Goal: Information Seeking & Learning: Learn about a topic

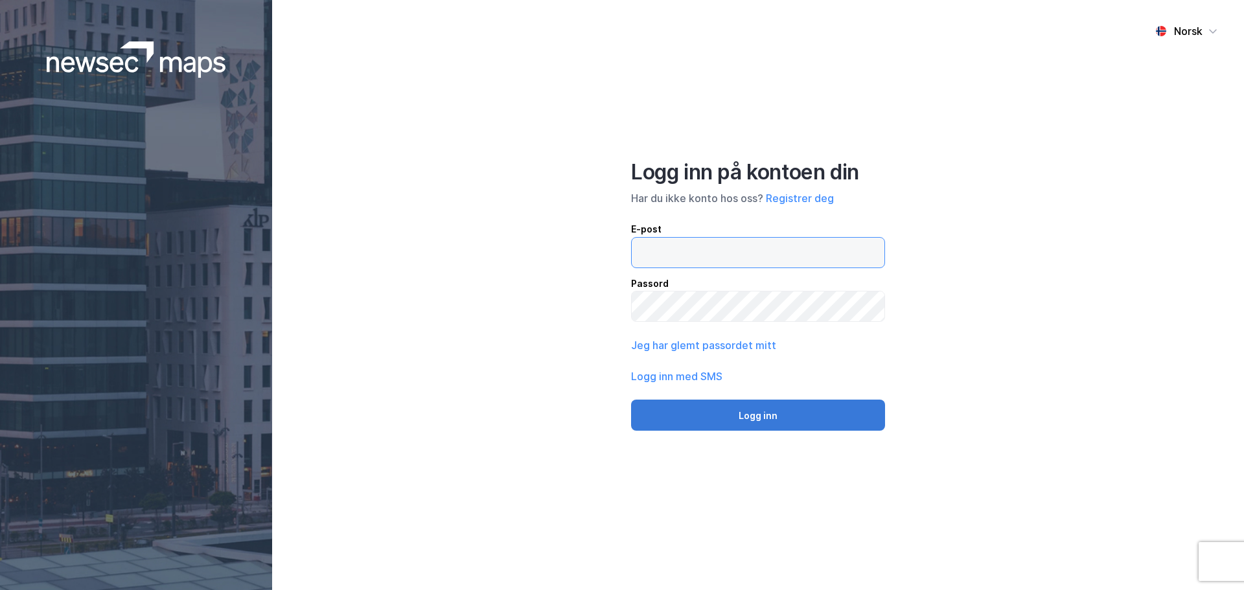
type input "[EMAIL_ADDRESS][DOMAIN_NAME]"
click at [753, 416] on button "Logg inn" at bounding box center [758, 415] width 254 height 31
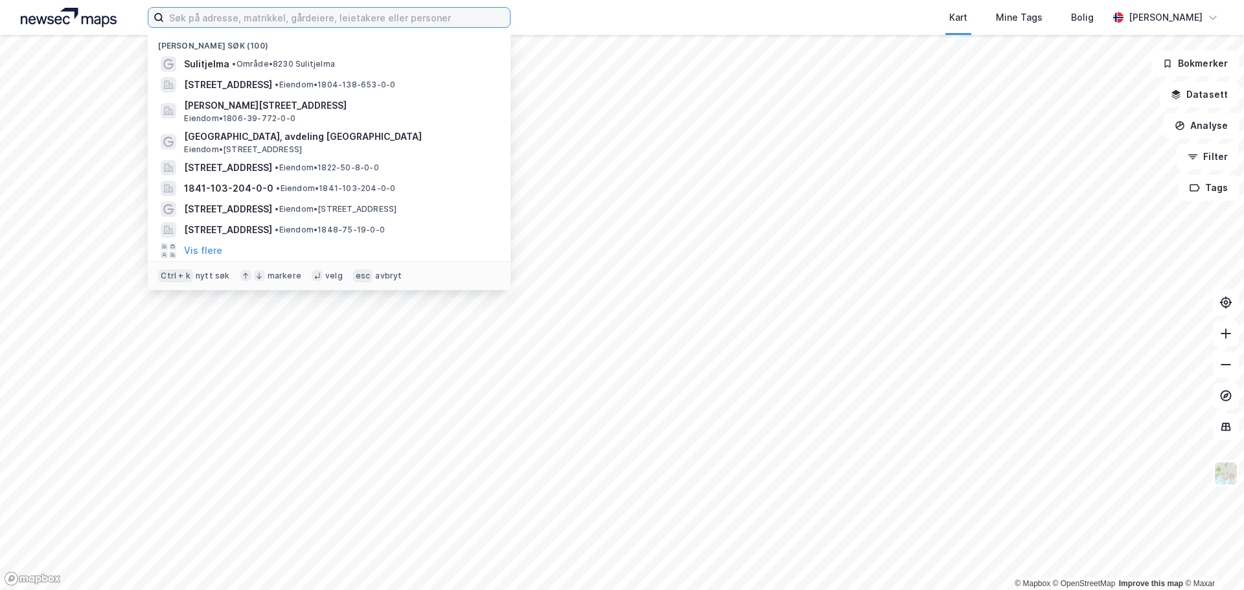
click at [228, 18] on input at bounding box center [337, 17] width 346 height 19
click at [231, 18] on input at bounding box center [337, 17] width 346 height 19
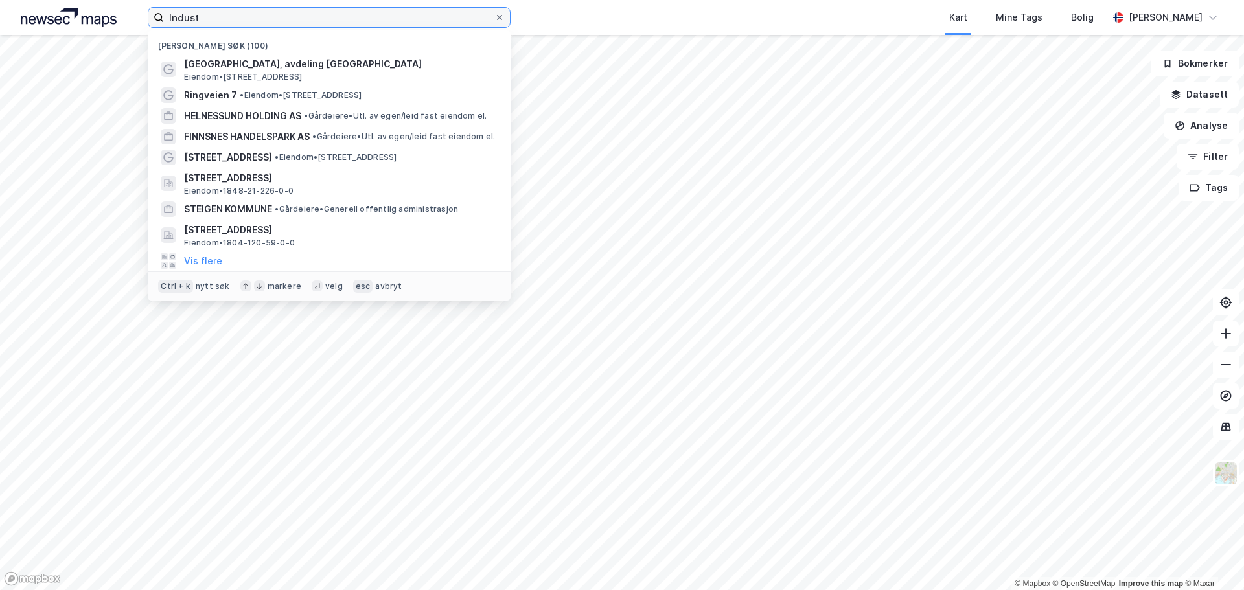
type input "Industr"
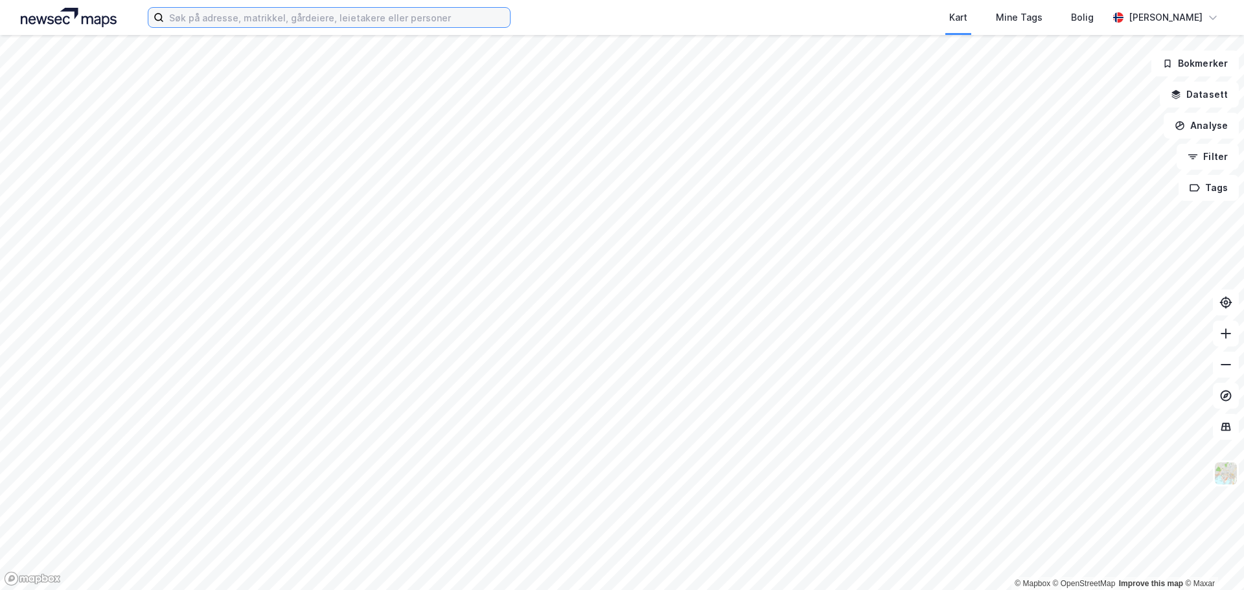
click at [267, 17] on input at bounding box center [337, 17] width 346 height 19
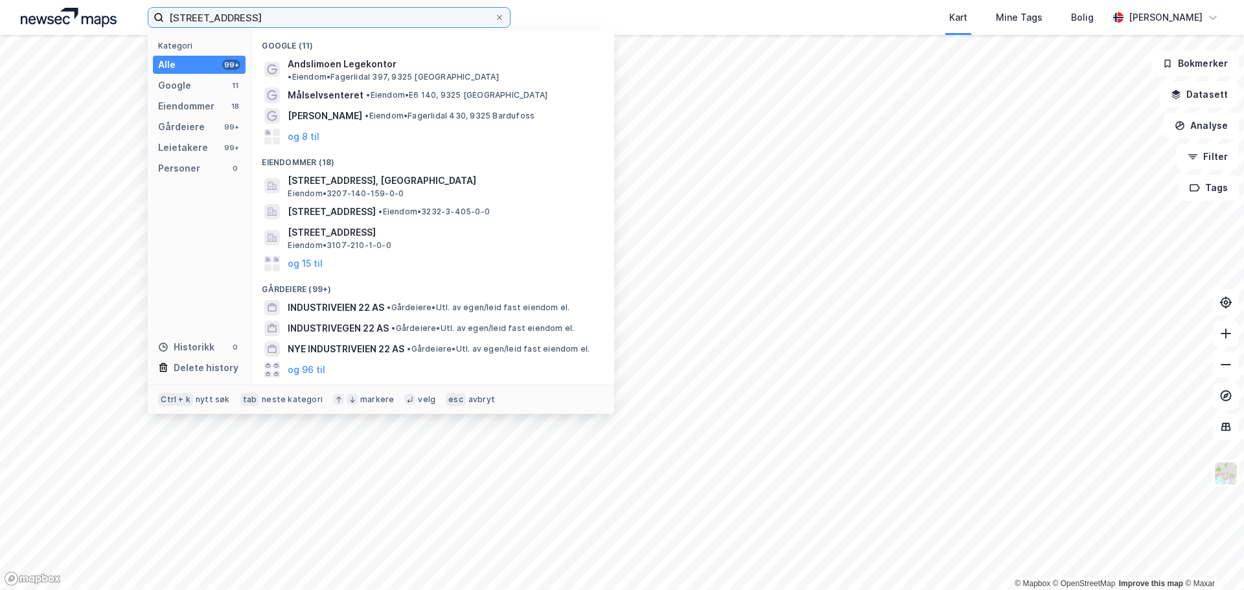
click at [332, 19] on input "[STREET_ADDRESS]" at bounding box center [329, 17] width 330 height 19
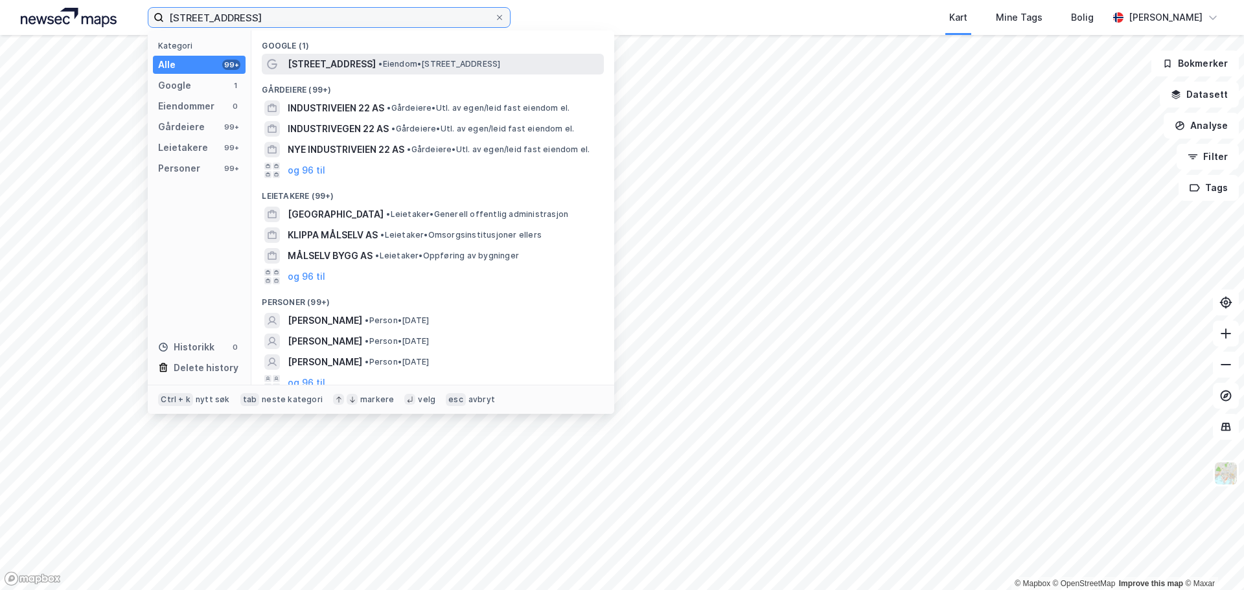
type input "[STREET_ADDRESS]"
click at [333, 63] on span "[STREET_ADDRESS]" at bounding box center [332, 64] width 88 height 16
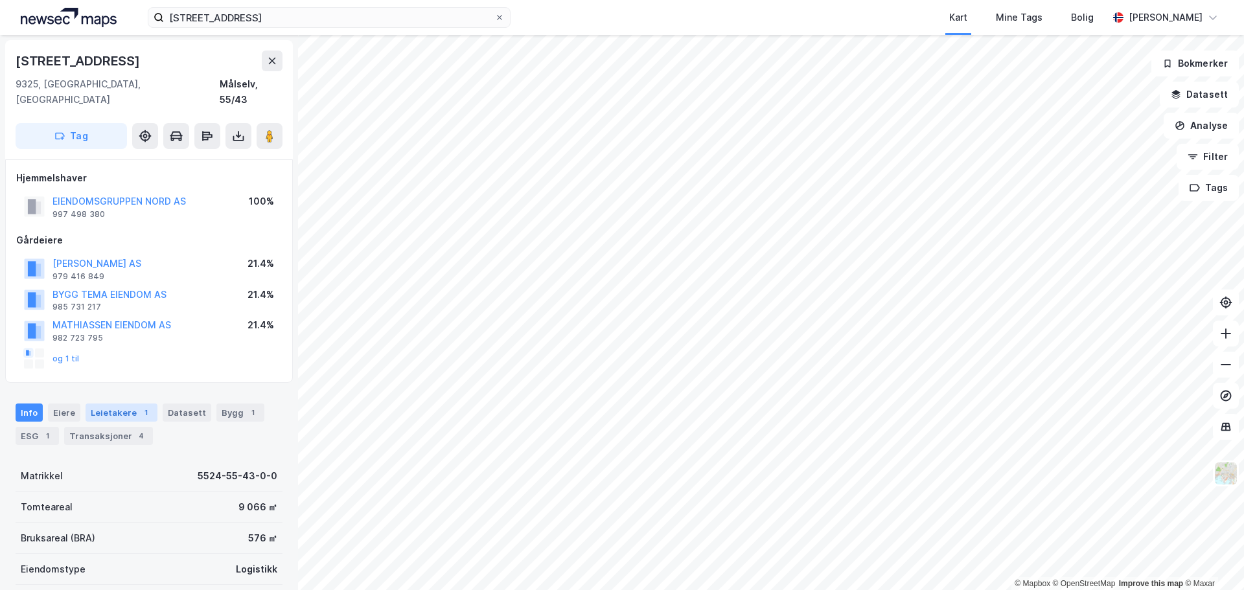
click at [119, 404] on div "Leietakere 1" at bounding box center [121, 413] width 72 height 18
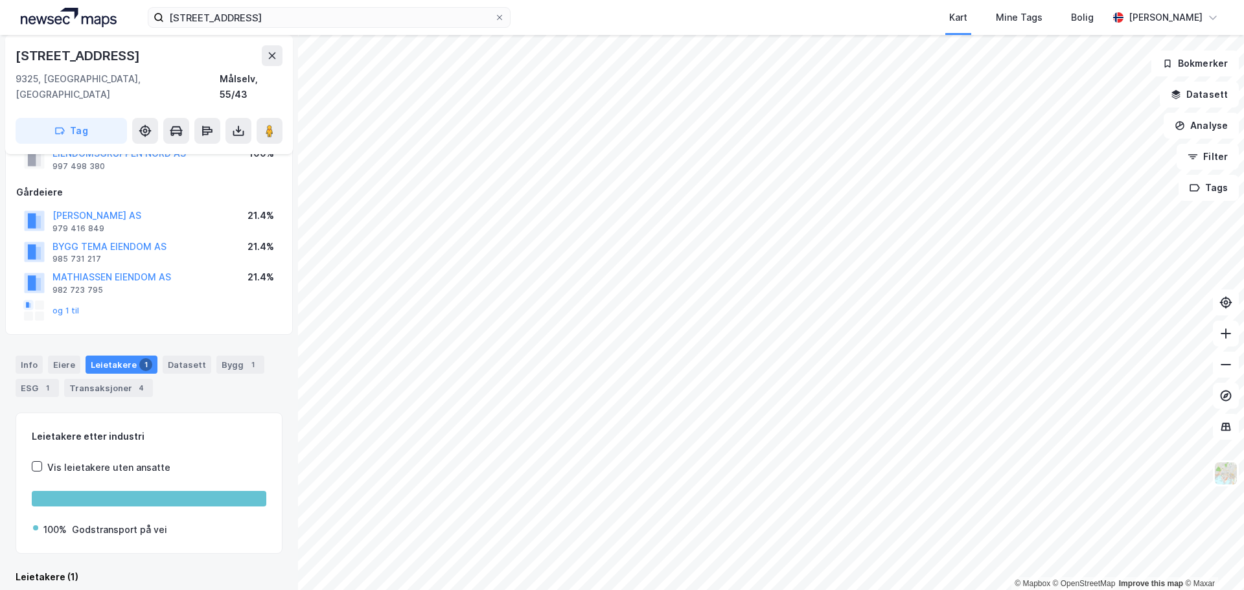
scroll to position [133, 0]
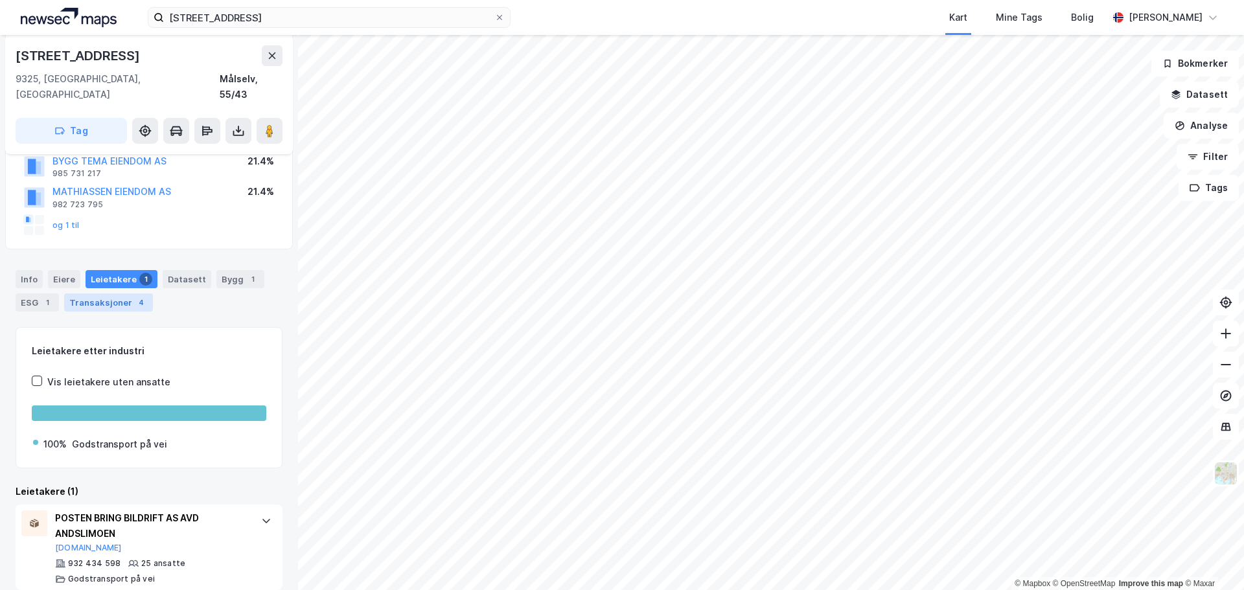
click at [100, 293] on div "Transaksjoner 4" at bounding box center [108, 302] width 89 height 18
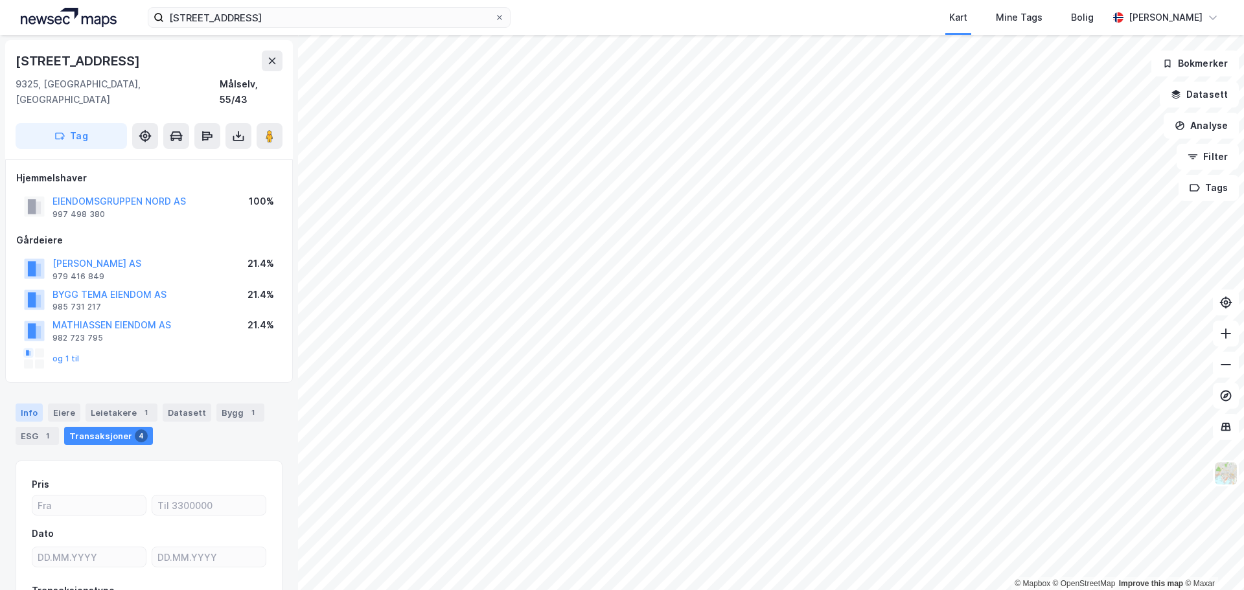
click at [27, 404] on div "Info" at bounding box center [29, 413] width 27 height 18
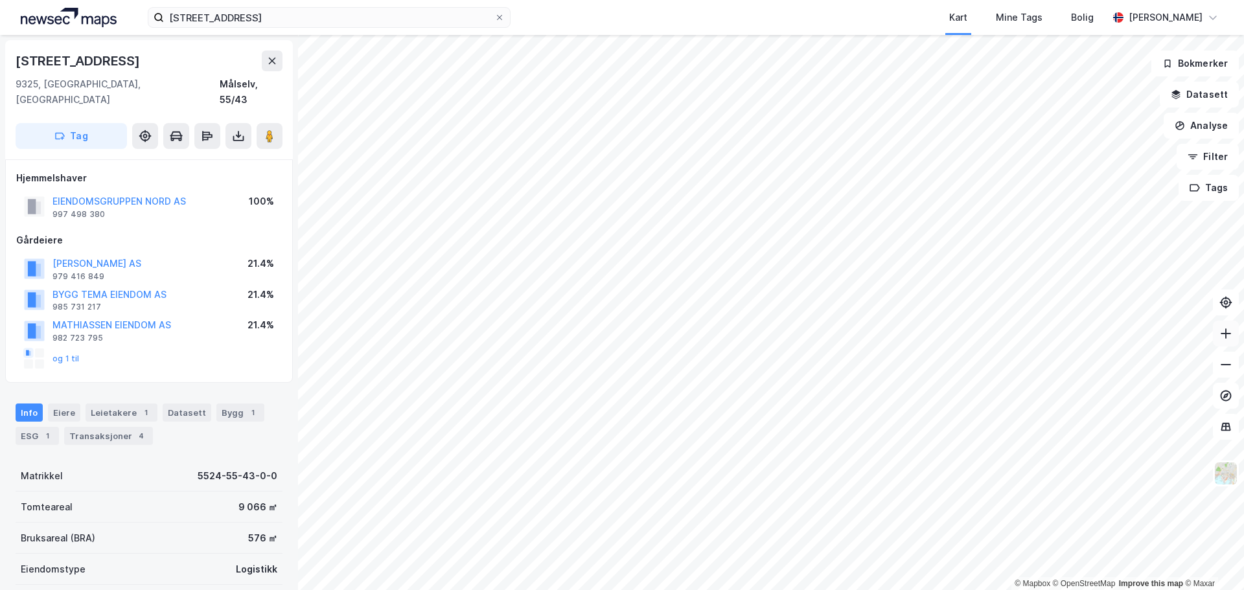
click at [1224, 333] on icon at bounding box center [1225, 333] width 10 height 1
click at [272, 130] on image at bounding box center [270, 136] width 8 height 13
click at [500, 16] on icon at bounding box center [500, 18] width 8 height 8
click at [494, 16] on input "[STREET_ADDRESS]" at bounding box center [329, 17] width 330 height 19
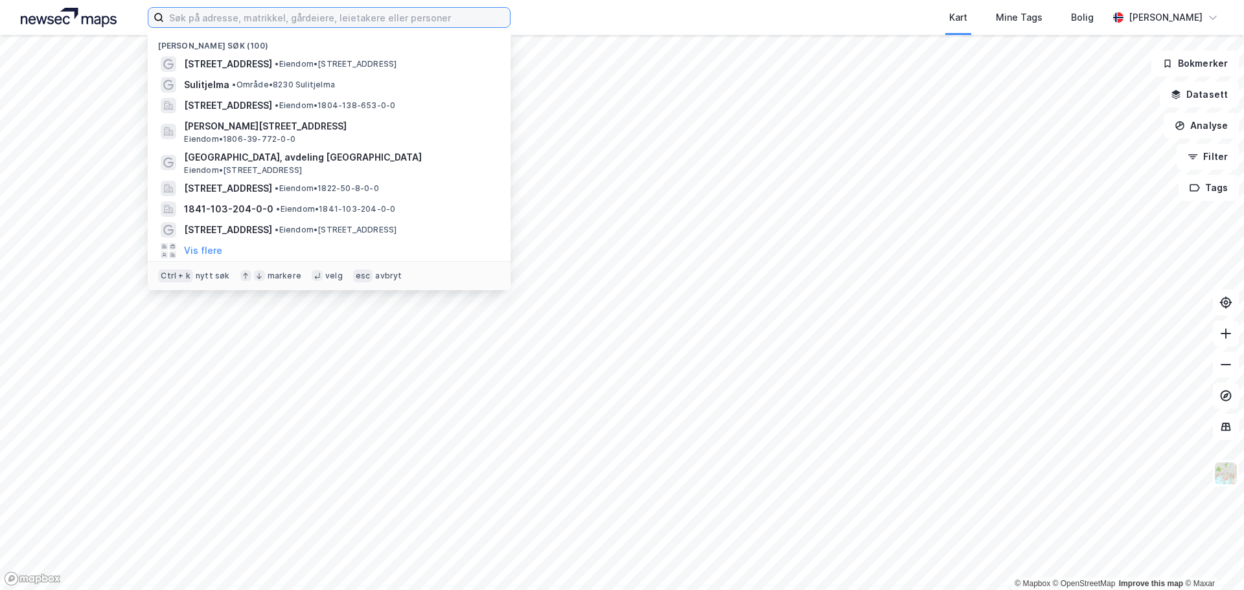
click at [337, 14] on input at bounding box center [337, 17] width 346 height 19
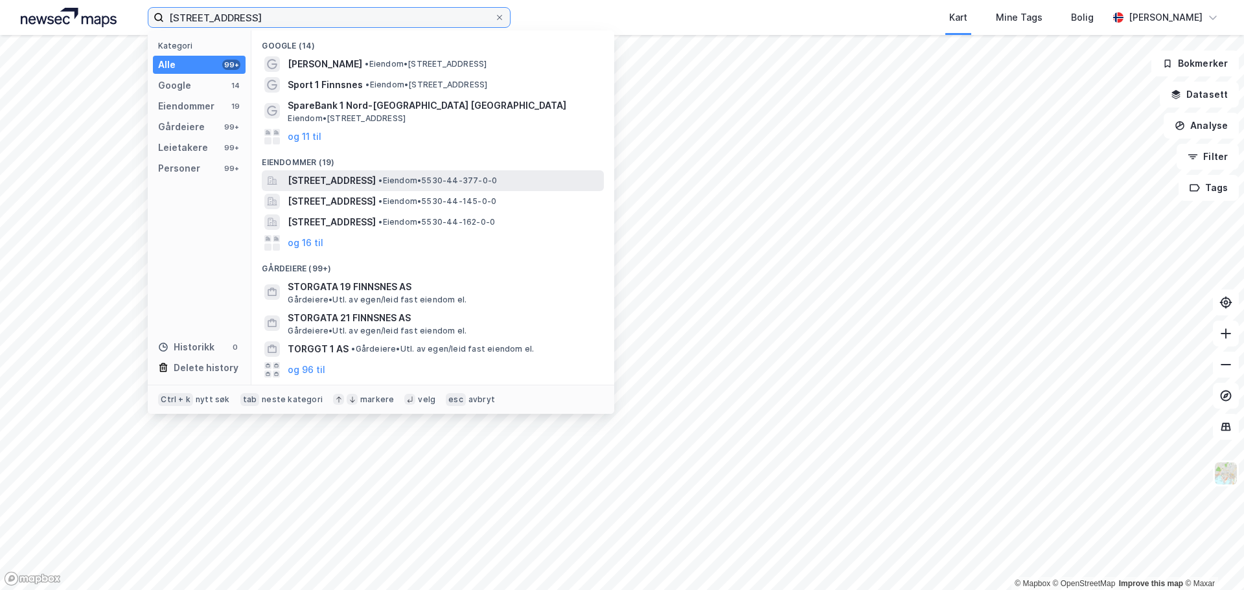
type input "Torggata 1, Finnsnes"
click at [342, 181] on span "Torggata 1, 9300, FINNSNES, SENJA" at bounding box center [332, 181] width 88 height 16
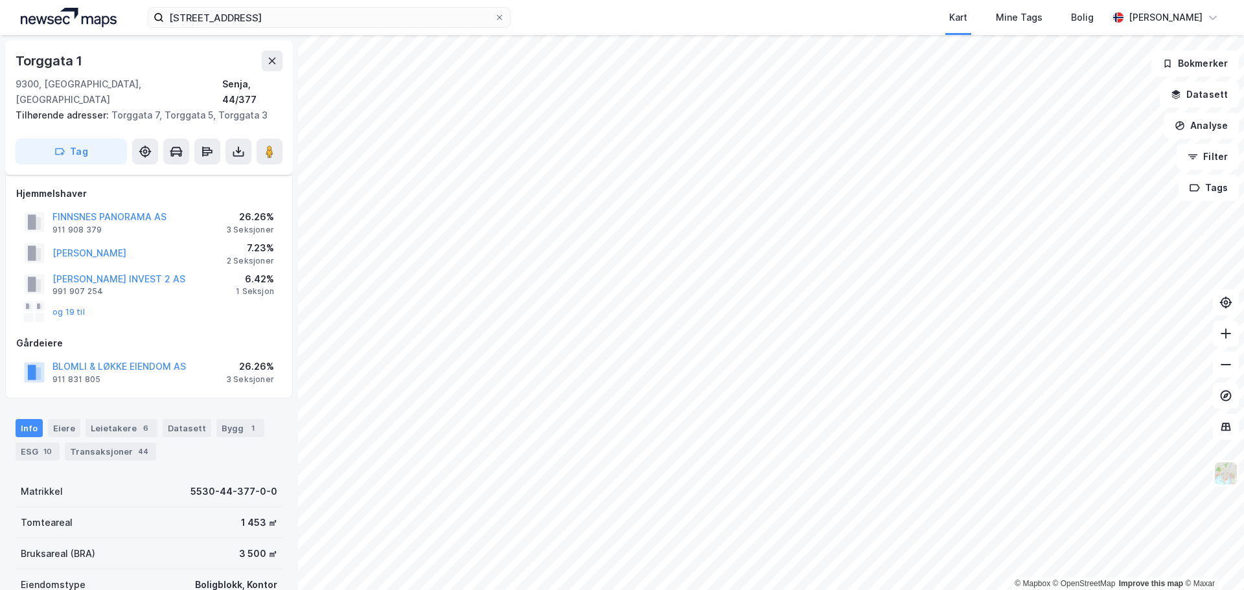
scroll to position [13, 0]
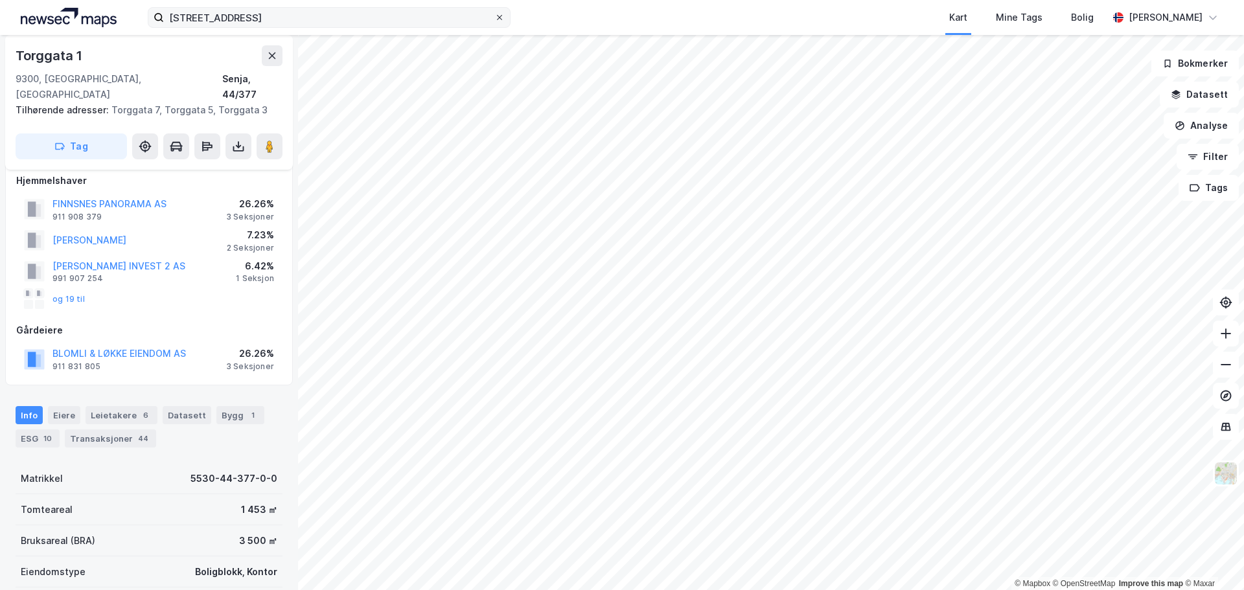
click at [499, 18] on icon at bounding box center [499, 17] width 5 height 5
click at [494, 18] on input "Torggata 1, Finnsnes" at bounding box center [329, 17] width 330 height 19
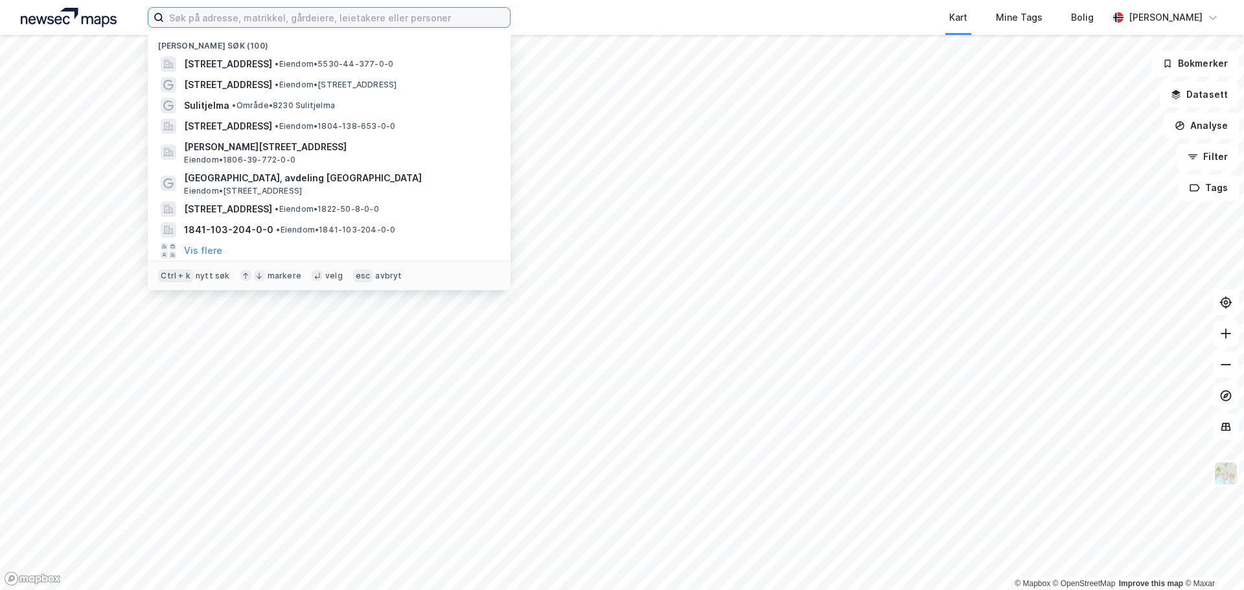
click at [309, 19] on input at bounding box center [337, 17] width 346 height 19
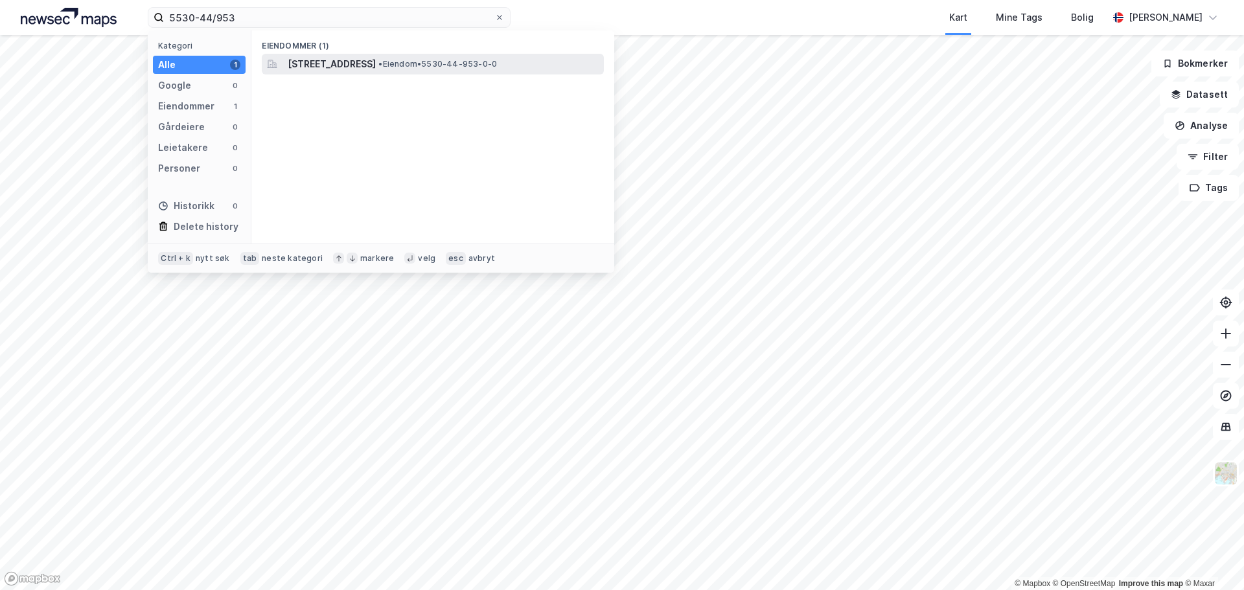
click at [339, 64] on span "Strandveien 108, 9300, FINNSNES, SENJA" at bounding box center [332, 64] width 88 height 16
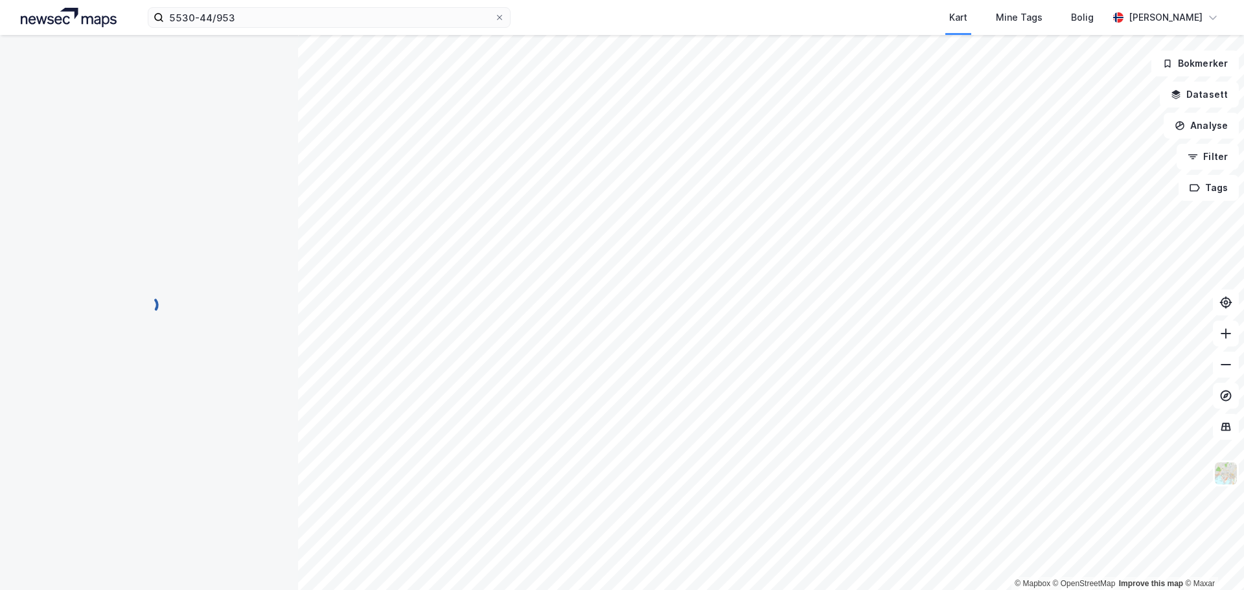
scroll to position [13, 0]
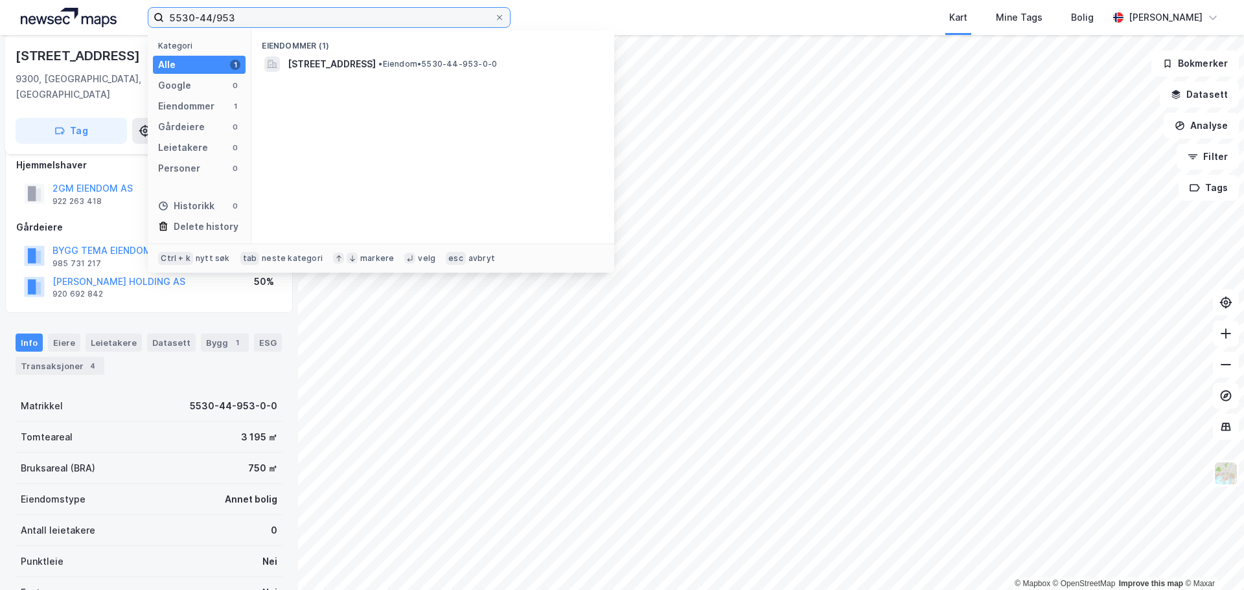
click at [246, 16] on input "5530-44/953" at bounding box center [329, 17] width 330 height 19
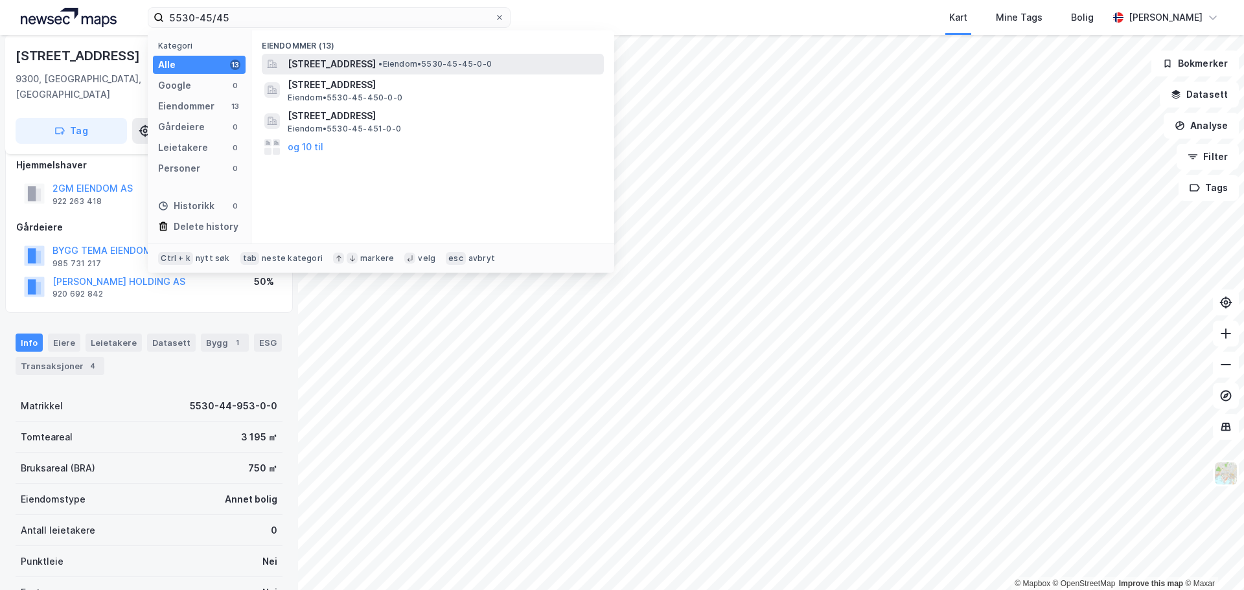
click at [301, 60] on span "Aspeveien 2, 9300, FINNSNES, SENJA" at bounding box center [332, 64] width 88 height 16
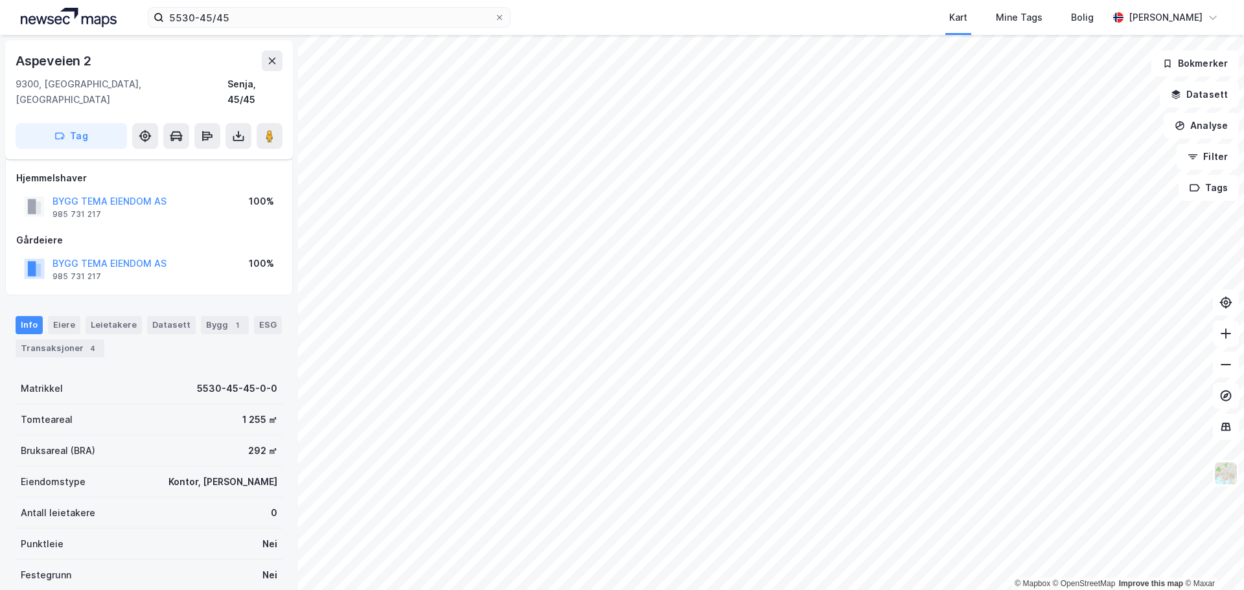
scroll to position [13, 0]
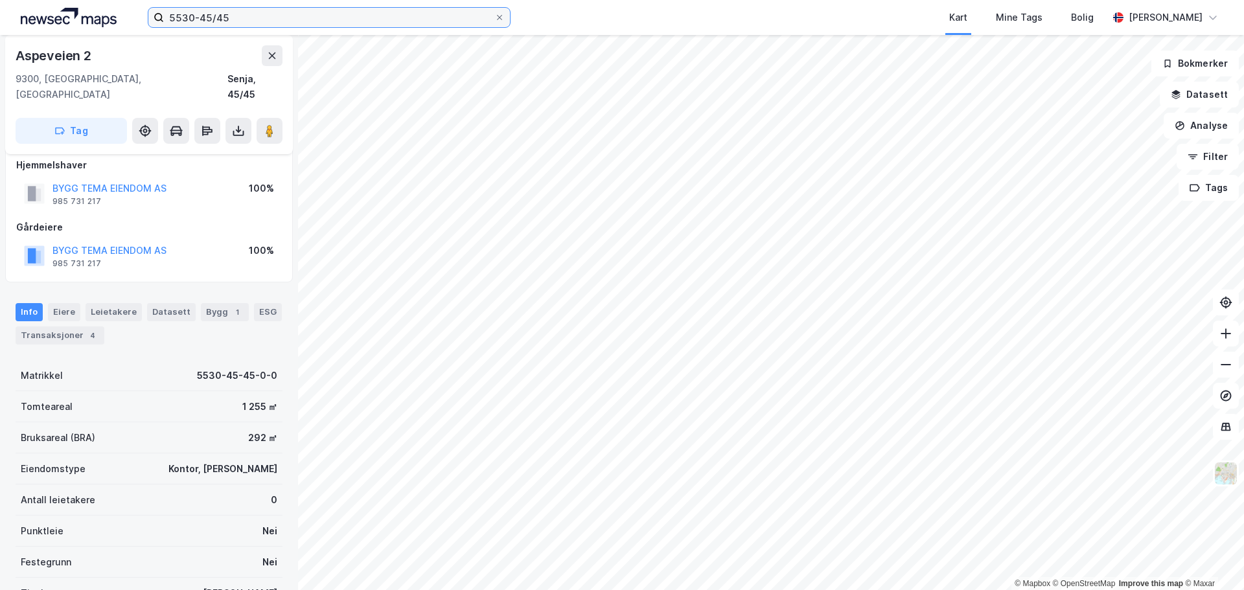
click at [266, 16] on input "5530-45/45" at bounding box center [329, 17] width 330 height 19
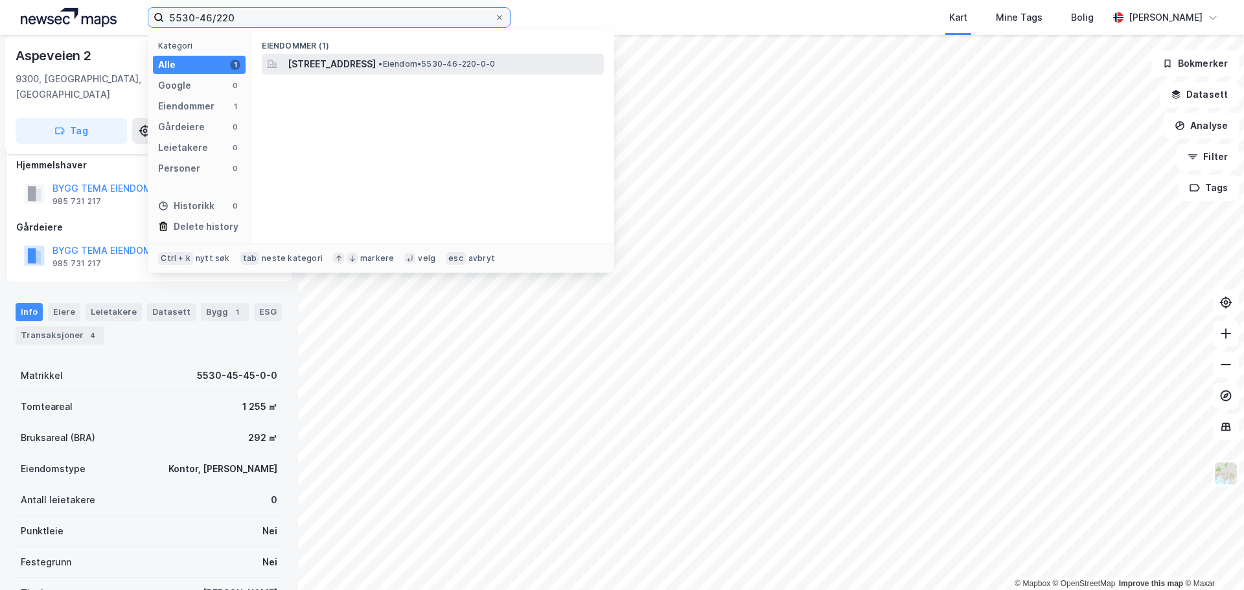
type input "5530-46/220"
click at [312, 64] on span "Industriveien 4, 9308, FINNSNES, SENJA" at bounding box center [332, 64] width 88 height 16
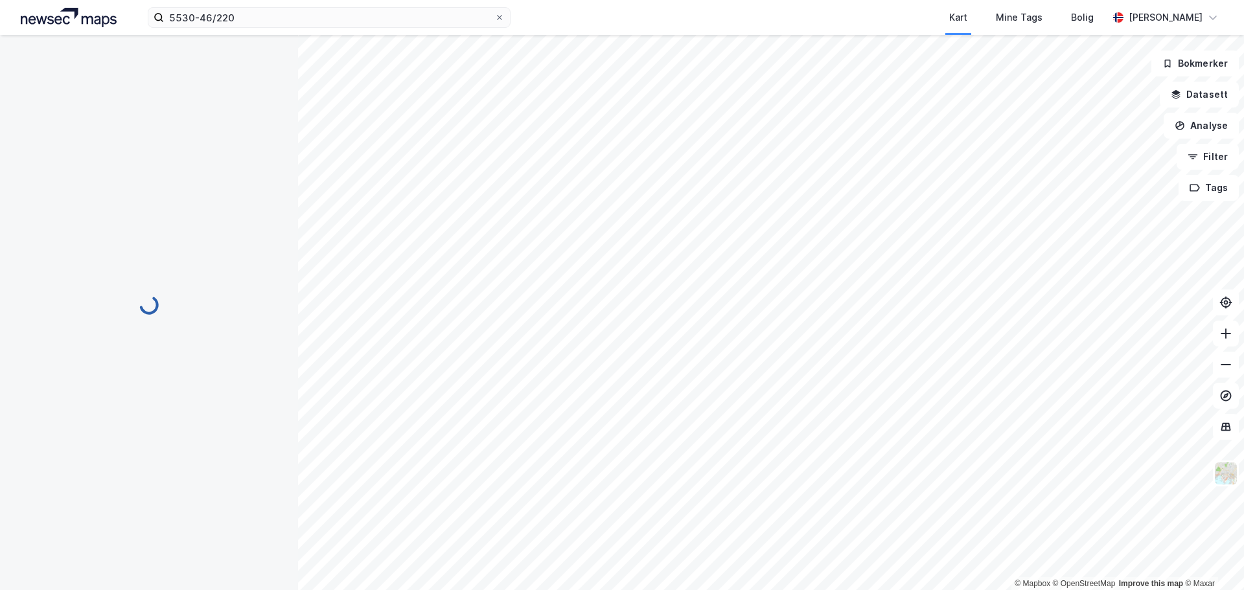
scroll to position [13, 0]
